Goal: Navigation & Orientation: Find specific page/section

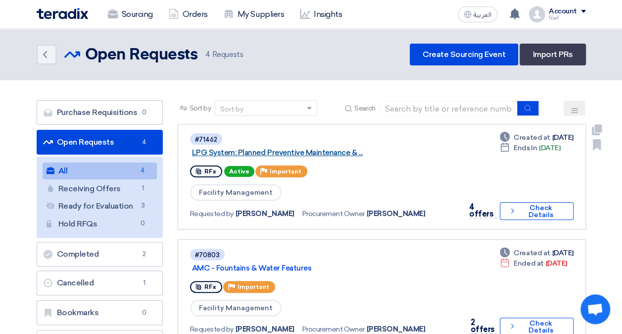
click at [331, 155] on link "LPG System: Planned Preventive Maintenance & ..." at bounding box center [316, 152] width 248 height 9
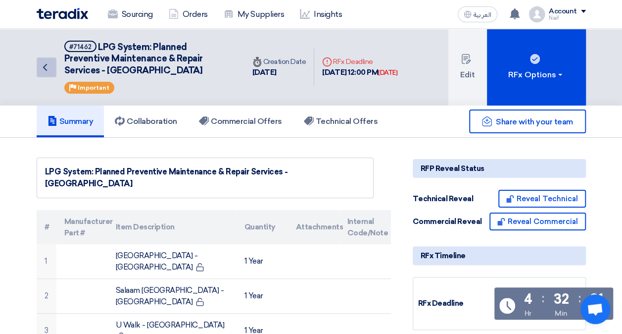
click at [52, 63] on link "Back" at bounding box center [47, 67] width 20 height 20
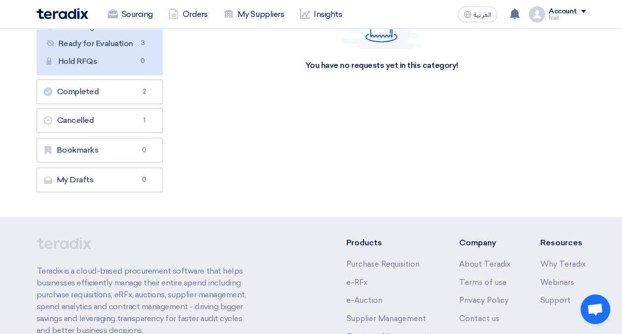
scroll to position [50, 0]
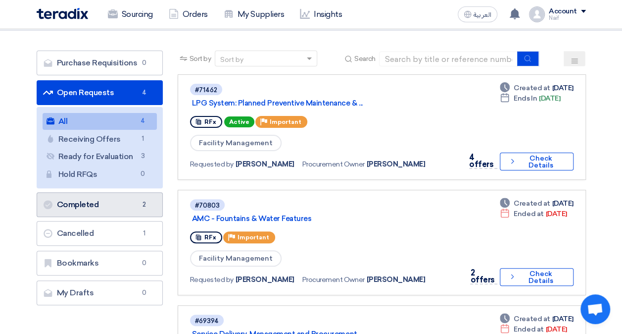
click at [90, 203] on link "Completed Completed 2" at bounding box center [100, 204] width 126 height 25
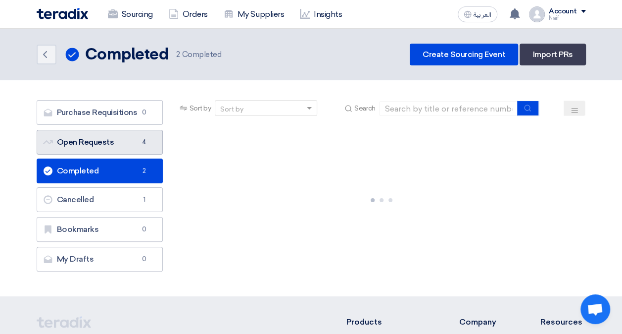
click at [109, 138] on link "Open Requests Open Requests 4" at bounding box center [100, 142] width 126 height 25
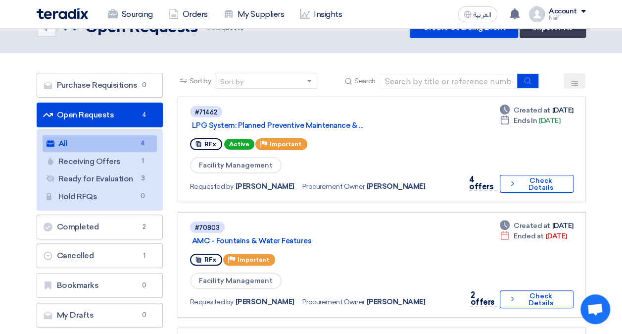
scroll to position [50, 0]
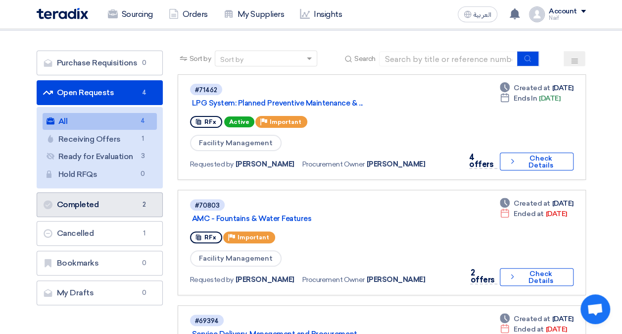
click at [105, 198] on link "Completed Completed 2" at bounding box center [100, 204] width 126 height 25
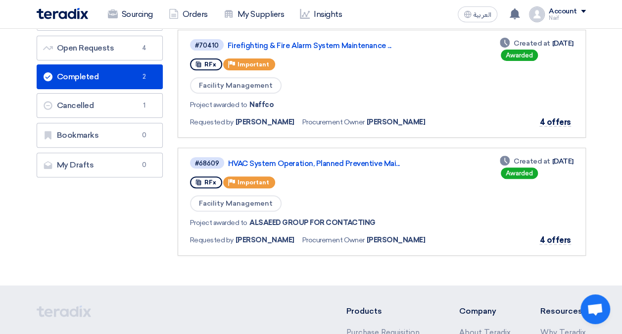
scroll to position [50, 0]
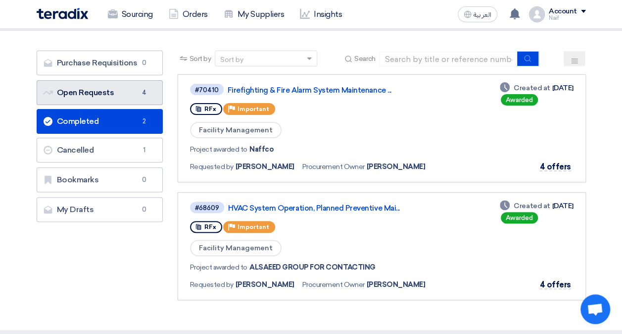
click at [82, 85] on link "Open Requests Open Requests 4" at bounding box center [100, 92] width 126 height 25
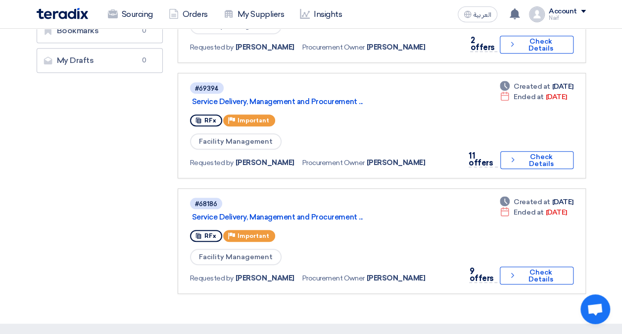
scroll to position [297, 0]
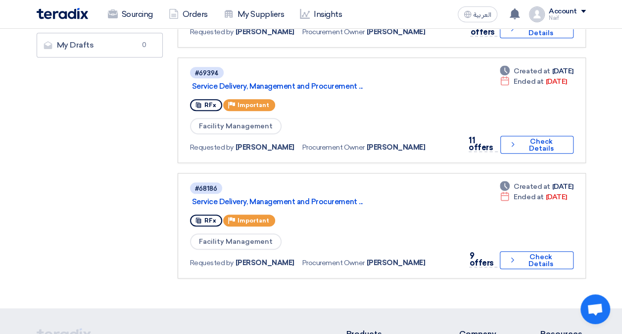
click at [20, 202] on section "Purchase Requisitions Purchase Requisitions 0 Open Requests Open Requests 4 All…" at bounding box center [311, 45] width 622 height 525
